Goal: Task Accomplishment & Management: Manage account settings

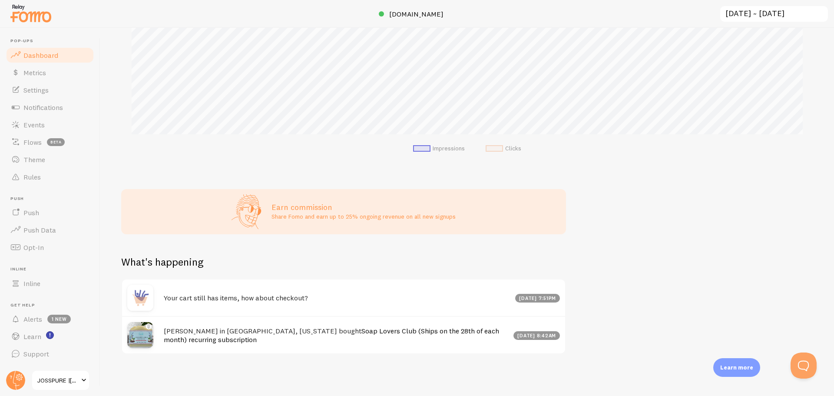
scroll to position [318, 0]
click at [54, 93] on link "Settings" at bounding box center [50, 89] width 90 height 17
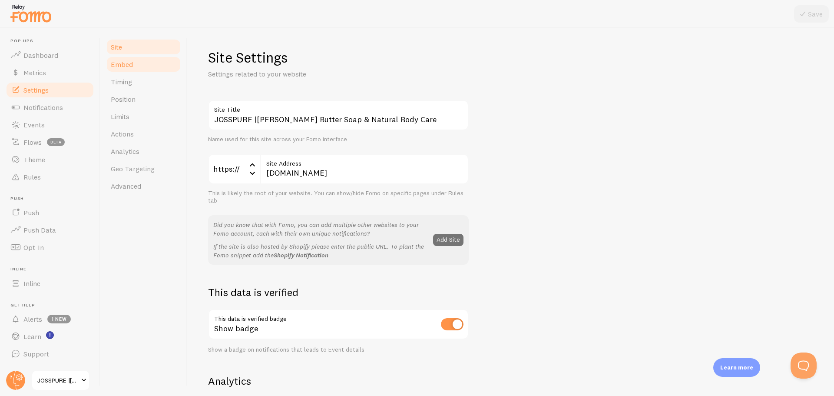
click at [145, 72] on link "Embed" at bounding box center [144, 64] width 76 height 17
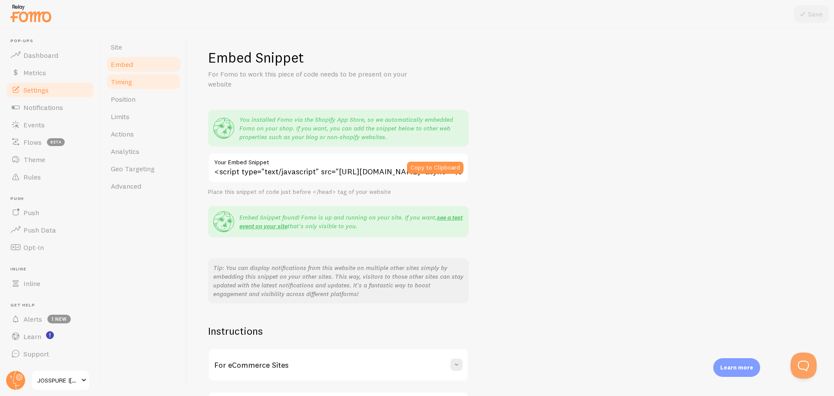
click at [136, 84] on link "Timing" at bounding box center [144, 81] width 76 height 17
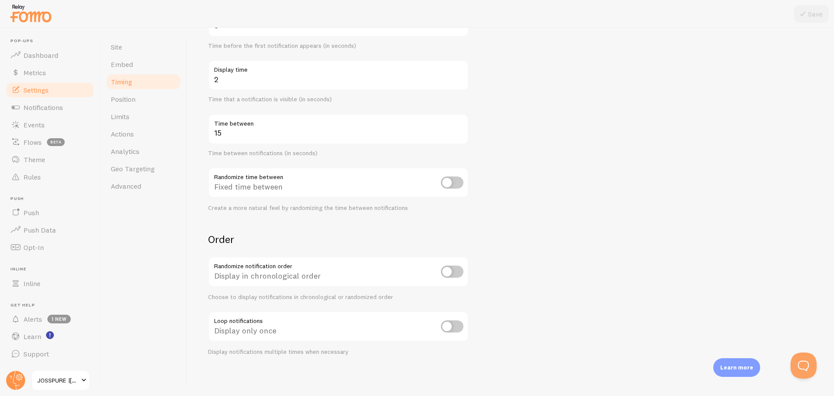
scroll to position [119, 0]
click at [145, 106] on link "Position" at bounding box center [144, 98] width 76 height 17
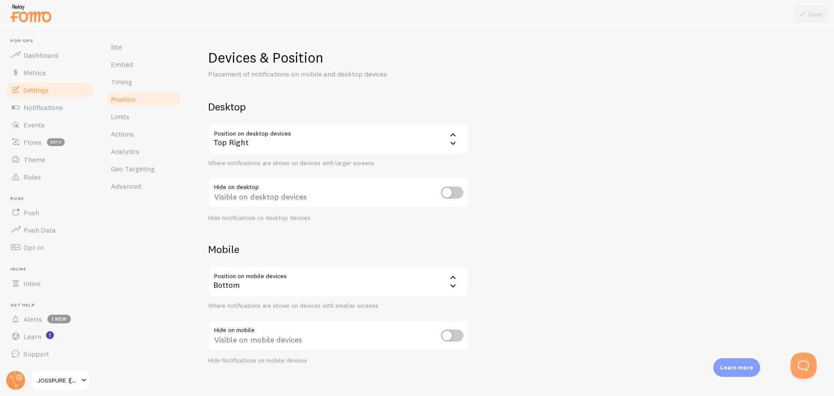
click at [270, 280] on div "Bottom" at bounding box center [338, 281] width 261 height 30
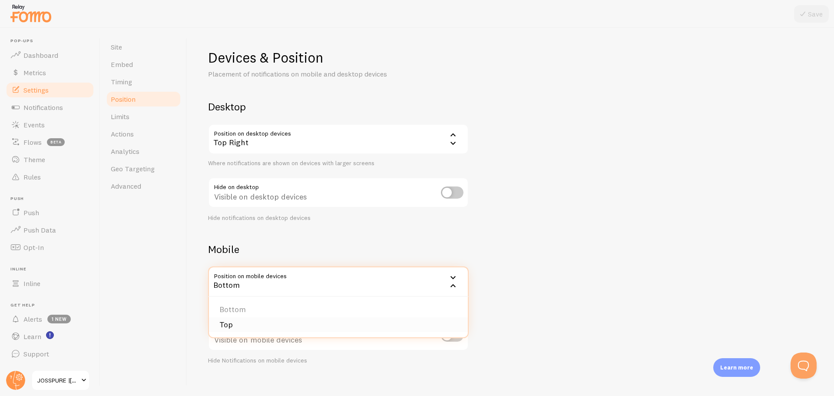
click at [239, 320] on li "Top" at bounding box center [338, 324] width 259 height 15
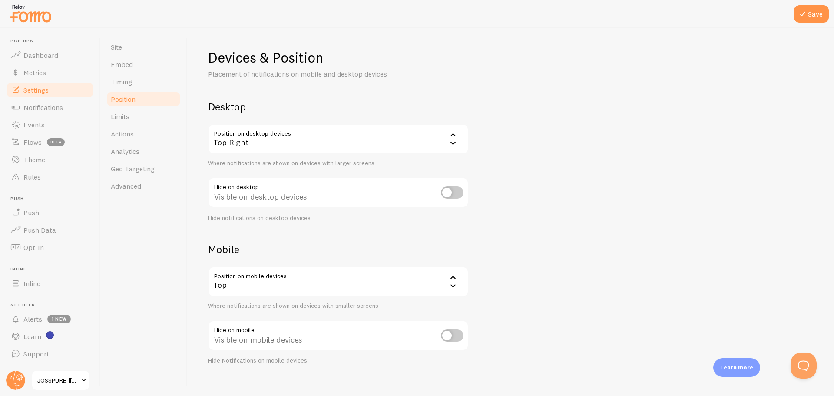
click at [403, 258] on div "Mobile Position on mobile devices top Top Bottom Top Where notifications are sh…" at bounding box center [338, 303] width 261 height 122
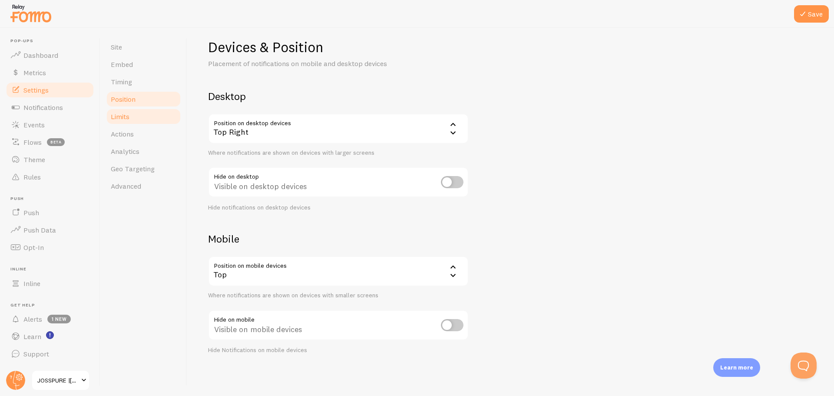
click at [126, 112] on span "Limits" at bounding box center [120, 116] width 19 height 9
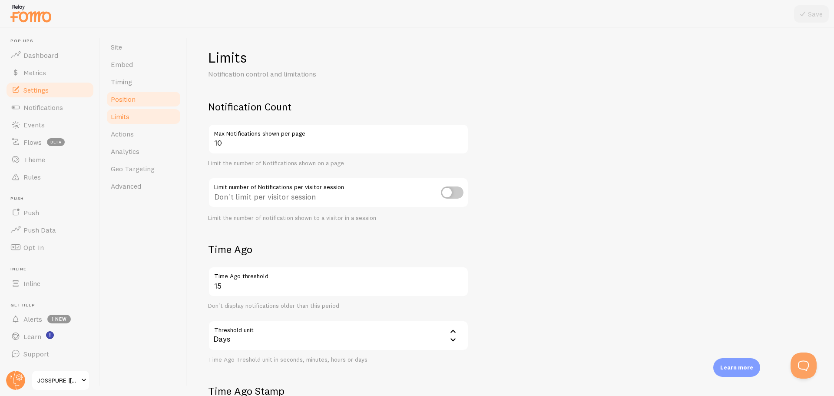
click at [130, 106] on link "Position" at bounding box center [144, 98] width 76 height 17
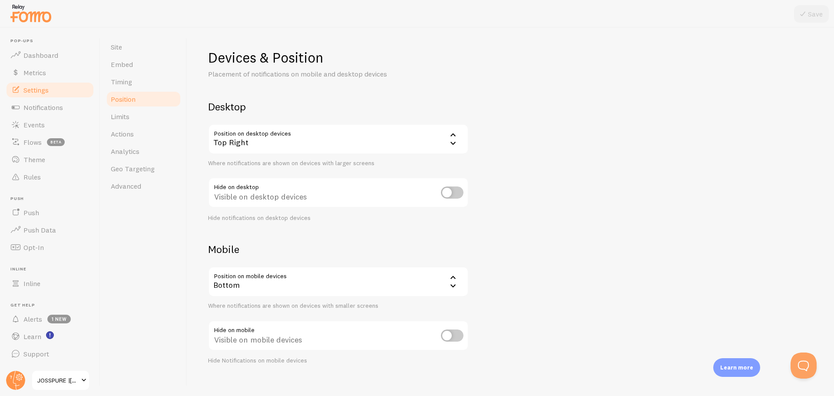
scroll to position [10, 0]
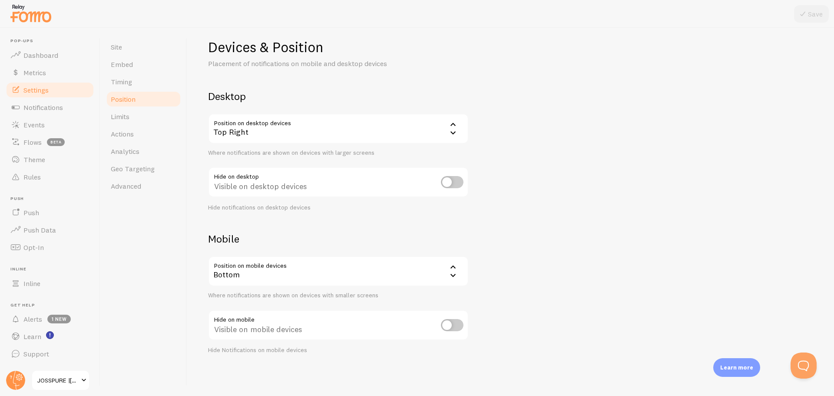
click at [242, 276] on div "Bottom" at bounding box center [338, 271] width 261 height 30
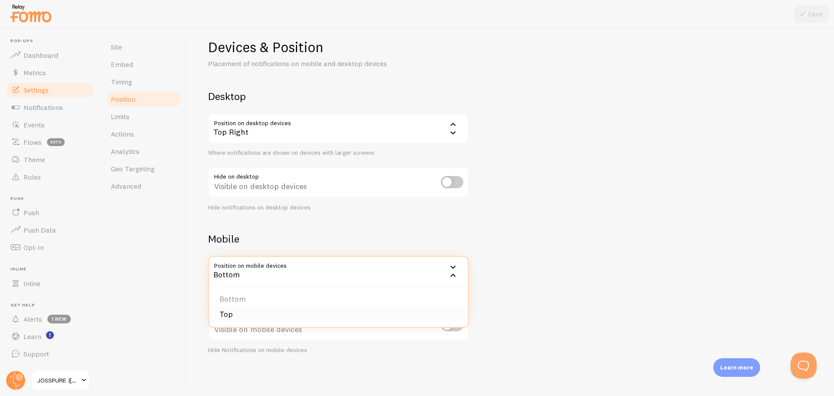
click at [239, 313] on li "Top" at bounding box center [338, 314] width 259 height 15
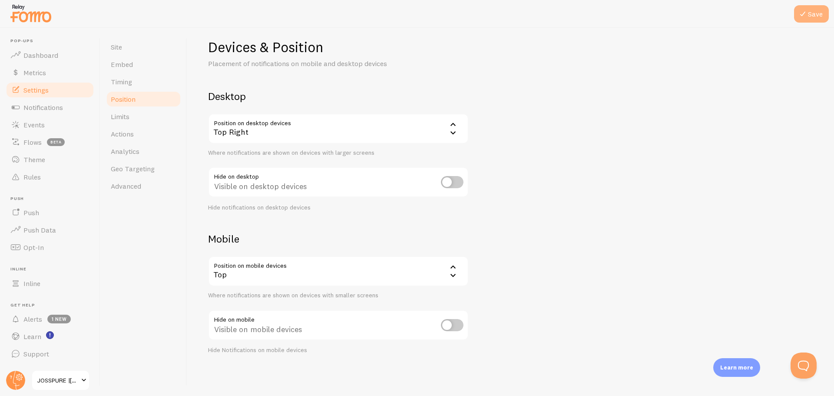
click at [805, 15] on icon at bounding box center [803, 14] width 10 height 10
click at [143, 123] on link "Limits" at bounding box center [144, 116] width 76 height 17
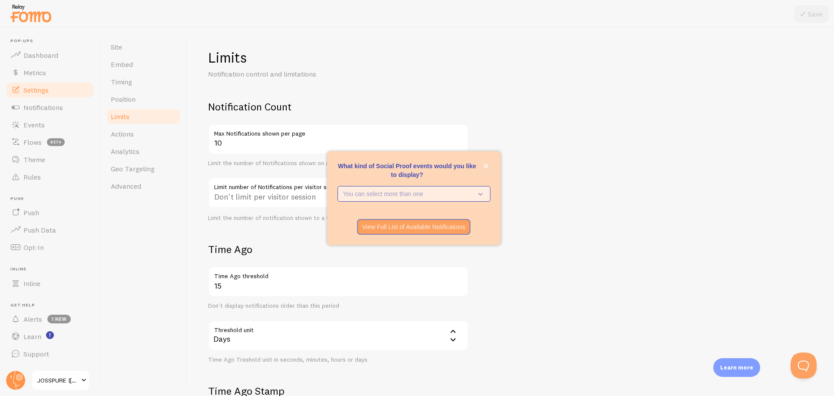
click at [391, 197] on p "You can select more than one" at bounding box center [408, 193] width 130 height 9
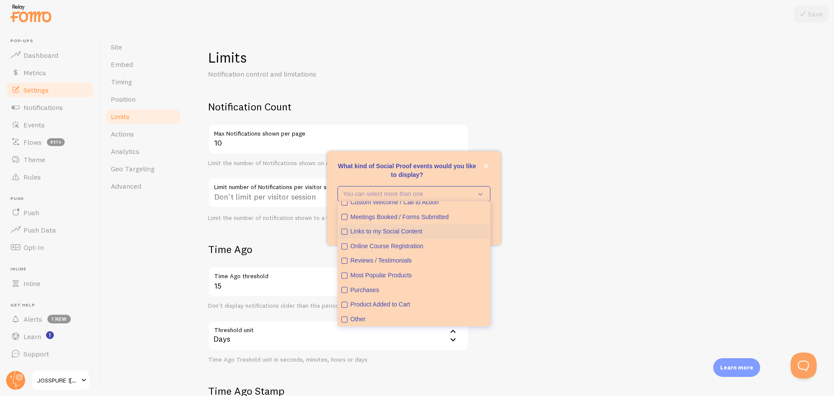
scroll to position [22, 0]
click at [345, 260] on icon "Reviews / Testimonials" at bounding box center [344, 259] width 5 height 5
click at [344, 273] on icon "Most Popular Products" at bounding box center [344, 274] width 5 height 5
click at [343, 306] on icon "Product Added to Cart" at bounding box center [344, 303] width 5 height 5
click at [345, 291] on icon "Purchases" at bounding box center [344, 288] width 5 height 5
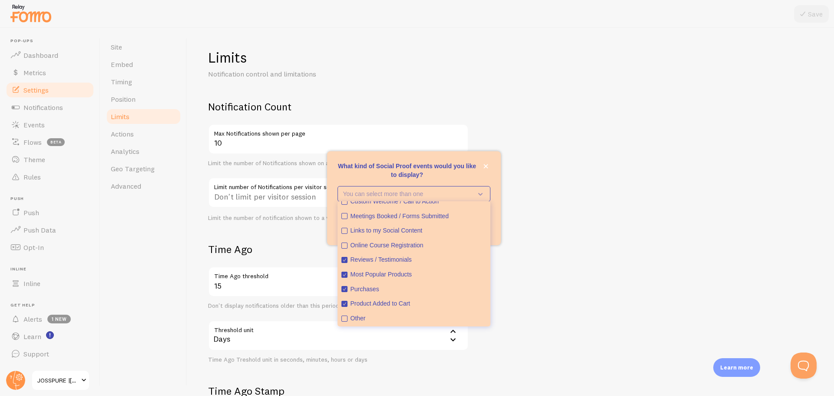
click at [506, 266] on form "Notification Count 10 Max Notifications shown per page Limit the number of Noti…" at bounding box center [510, 302] width 605 height 405
click at [534, 200] on form "Notification Count 10 Max Notifications shown per page Limit the number of Noti…" at bounding box center [510, 302] width 605 height 405
click at [487, 166] on icon "close," at bounding box center [486, 166] width 5 height 5
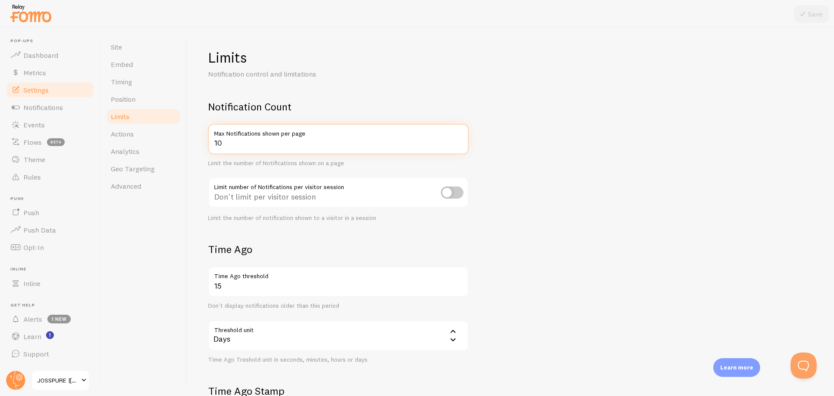
click at [249, 148] on input "10" at bounding box center [338, 139] width 261 height 30
type input "1"
type input "5"
click at [511, 148] on form "Notification Count 5 Max Notifications shown per page Limit the number of Notif…" at bounding box center [510, 302] width 605 height 405
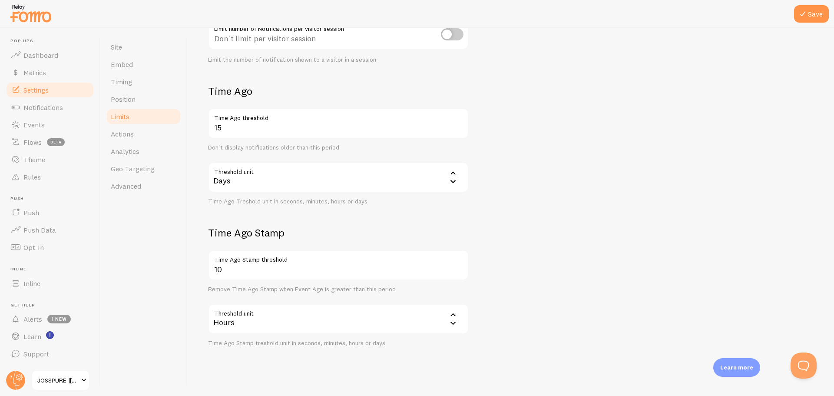
scroll to position [168, 0]
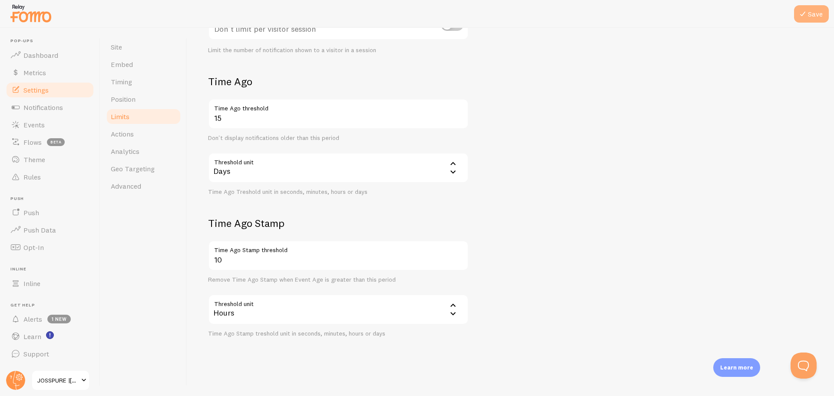
click at [812, 17] on button "Save" at bounding box center [811, 13] width 35 height 17
click at [150, 136] on link "Actions" at bounding box center [144, 133] width 76 height 17
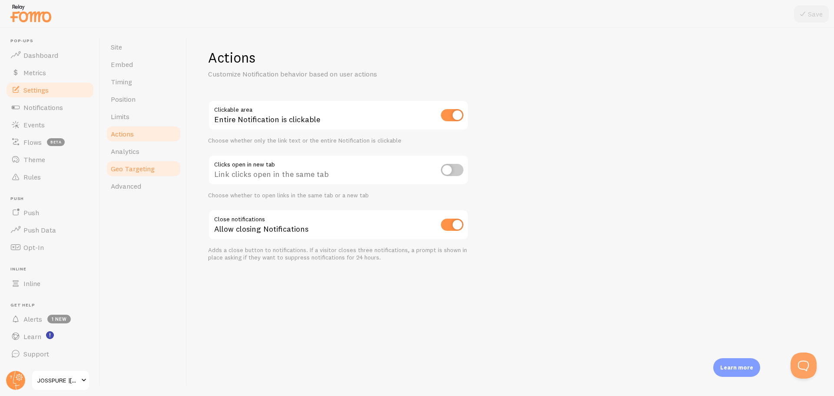
click at [150, 173] on link "Geo Targeting" at bounding box center [144, 168] width 76 height 17
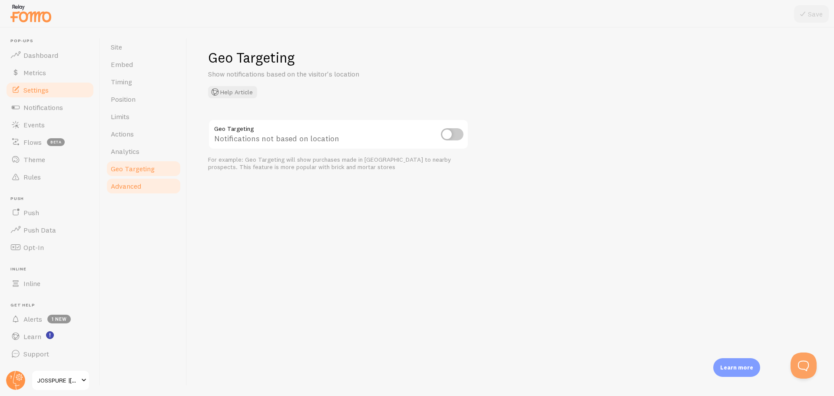
click at [142, 189] on link "Advanced" at bounding box center [144, 185] width 76 height 17
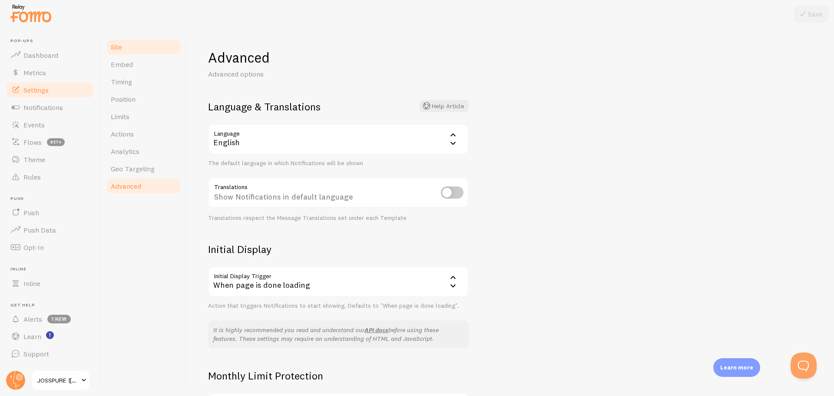
click at [124, 48] on link "Site" at bounding box center [144, 46] width 76 height 17
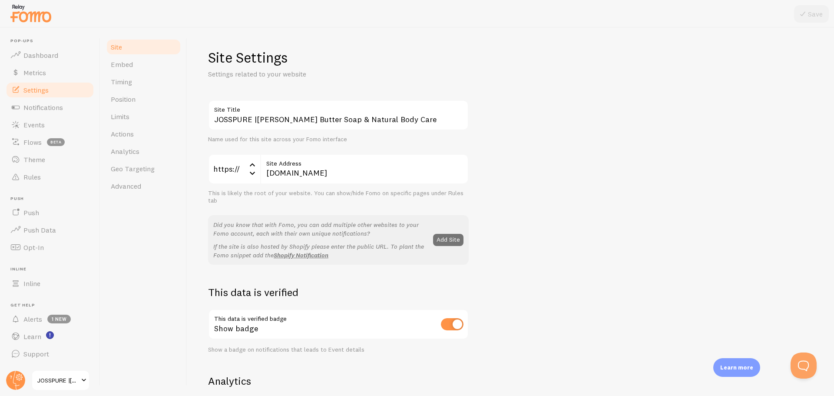
click at [272, 113] on label "Site Title" at bounding box center [338, 107] width 261 height 15
click at [272, 113] on input "JOSSPURE |[PERSON_NAME] Butter Soap & Natural Body Care" at bounding box center [338, 115] width 261 height 30
click at [270, 116] on input "JOSSPURE |[PERSON_NAME] Butter Soap & Natural Body Care" at bounding box center [338, 115] width 261 height 30
click at [548, 155] on div "JOSSPURE |[PERSON_NAME] Butter Soap & Natural Body Care Site Title Name used fo…" at bounding box center [510, 394] width 605 height 588
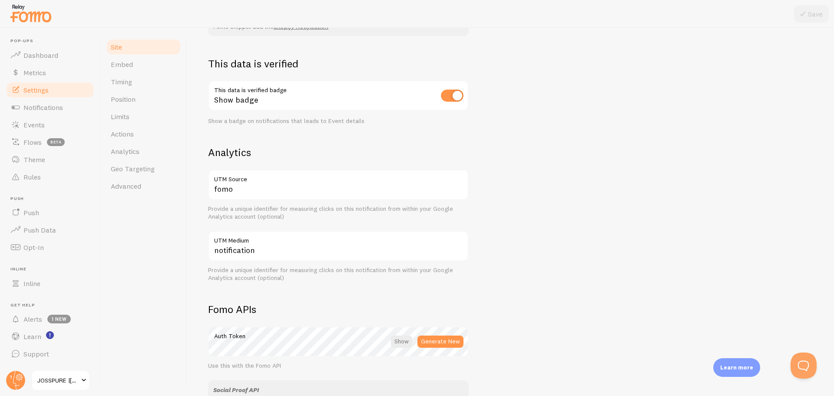
scroll to position [230, 0]
click at [449, 93] on input "checkbox" at bounding box center [452, 94] width 23 height 12
checkbox input "false"
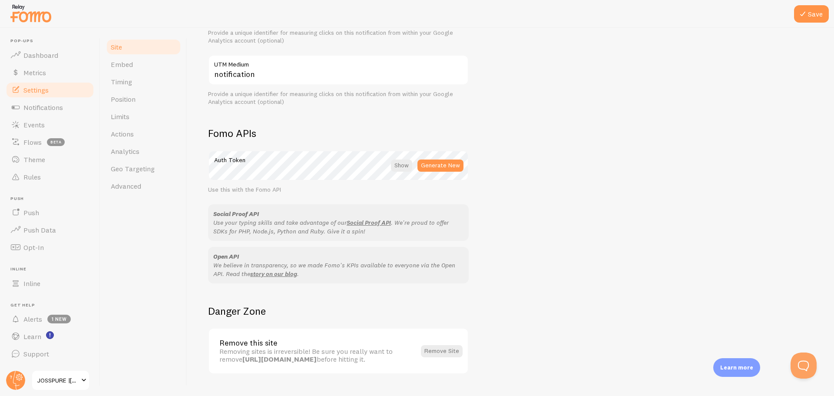
scroll to position [425, 0]
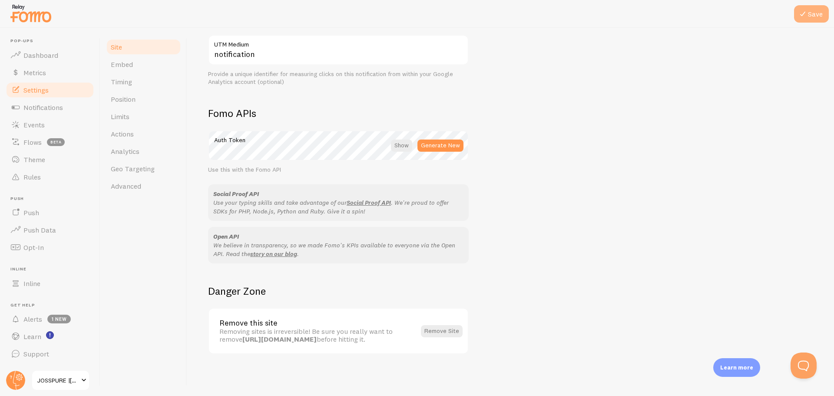
click at [812, 12] on button "Save" at bounding box center [811, 13] width 35 height 17
